Goal: Task Accomplishment & Management: Manage account settings

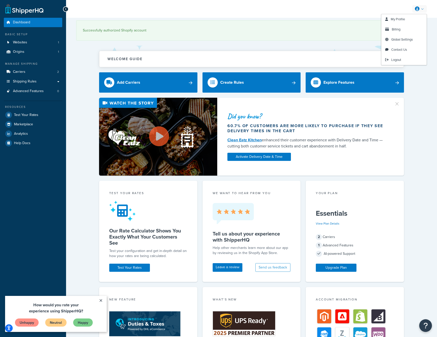
click at [421, 8] on link at bounding box center [419, 9] width 14 height 8
click at [400, 29] on span "Billing" at bounding box center [396, 29] width 9 height 5
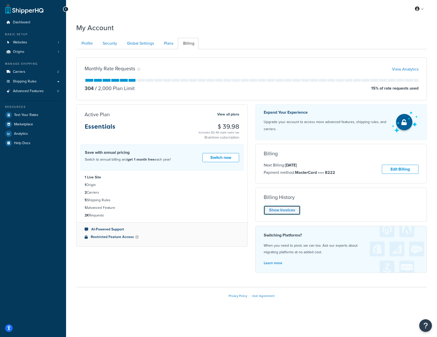
click at [286, 211] on link "Show Invoices" at bounding box center [282, 210] width 37 height 9
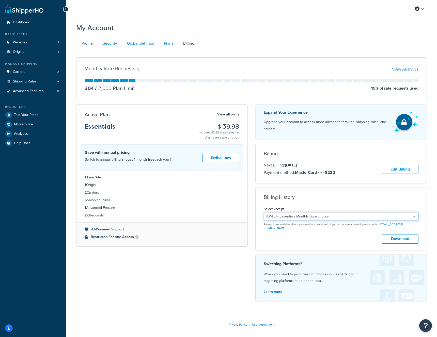
click at [339, 215] on select "September 27, 2025 - Essentials Monthly Subscription August 27, 2025 - Essentia…" at bounding box center [341, 216] width 155 height 9
click at [404, 236] on button "Download" at bounding box center [400, 238] width 37 height 9
click at [214, 24] on div "My Account" at bounding box center [251, 26] width 351 height 12
